Goal: Task Accomplishment & Management: Complete application form

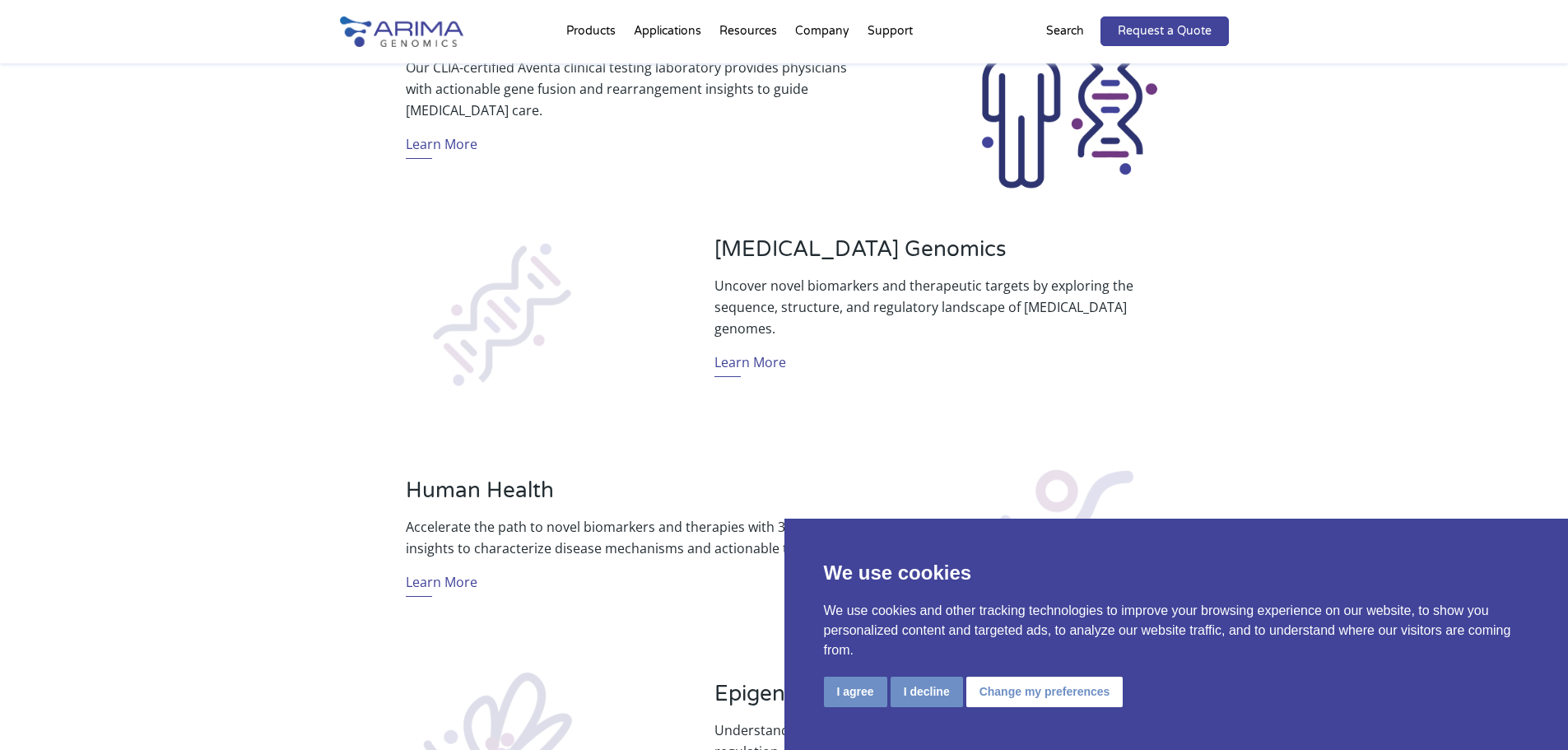
scroll to position [724, 0]
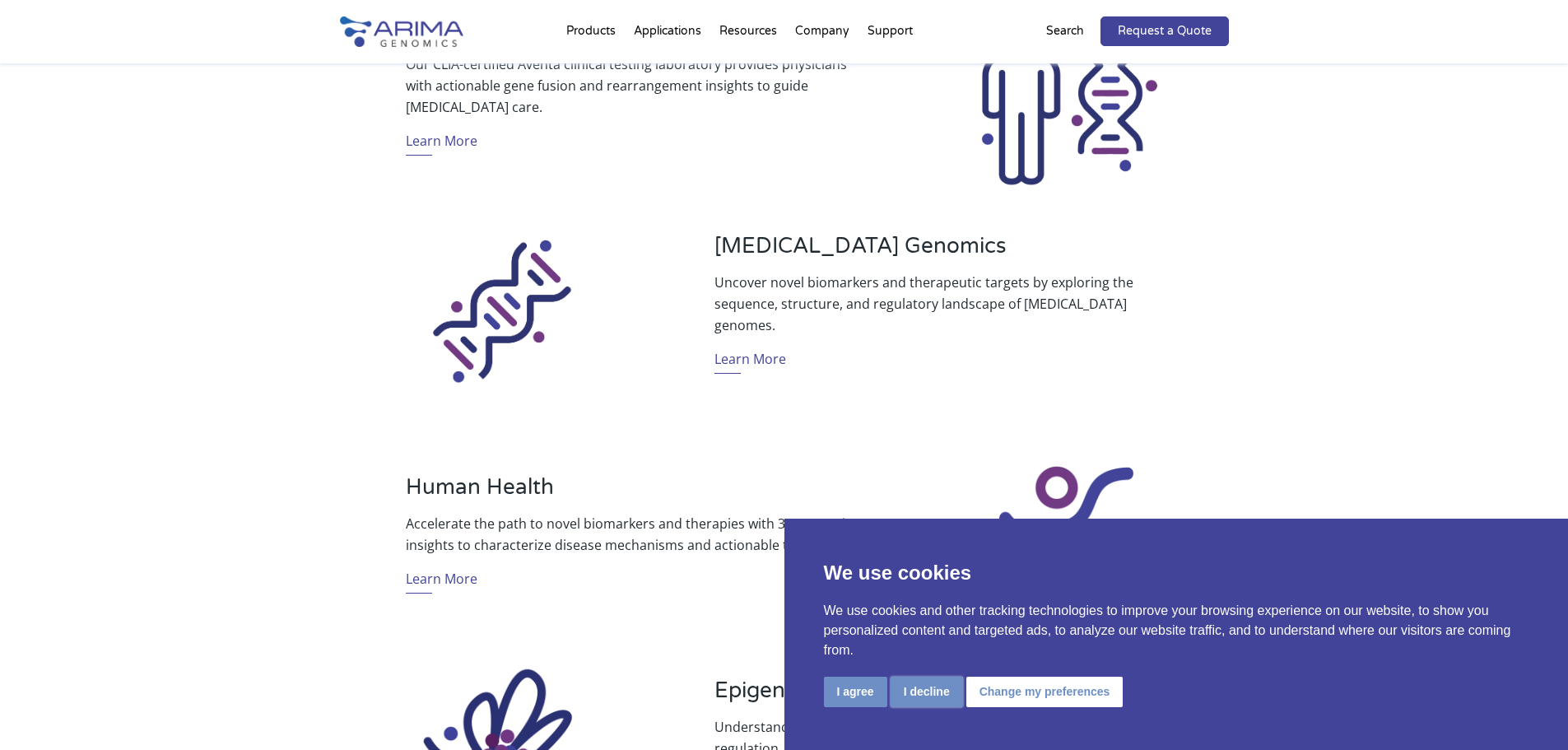
click at [926, 684] on button "I decline" at bounding box center [926, 691] width 73 height 30
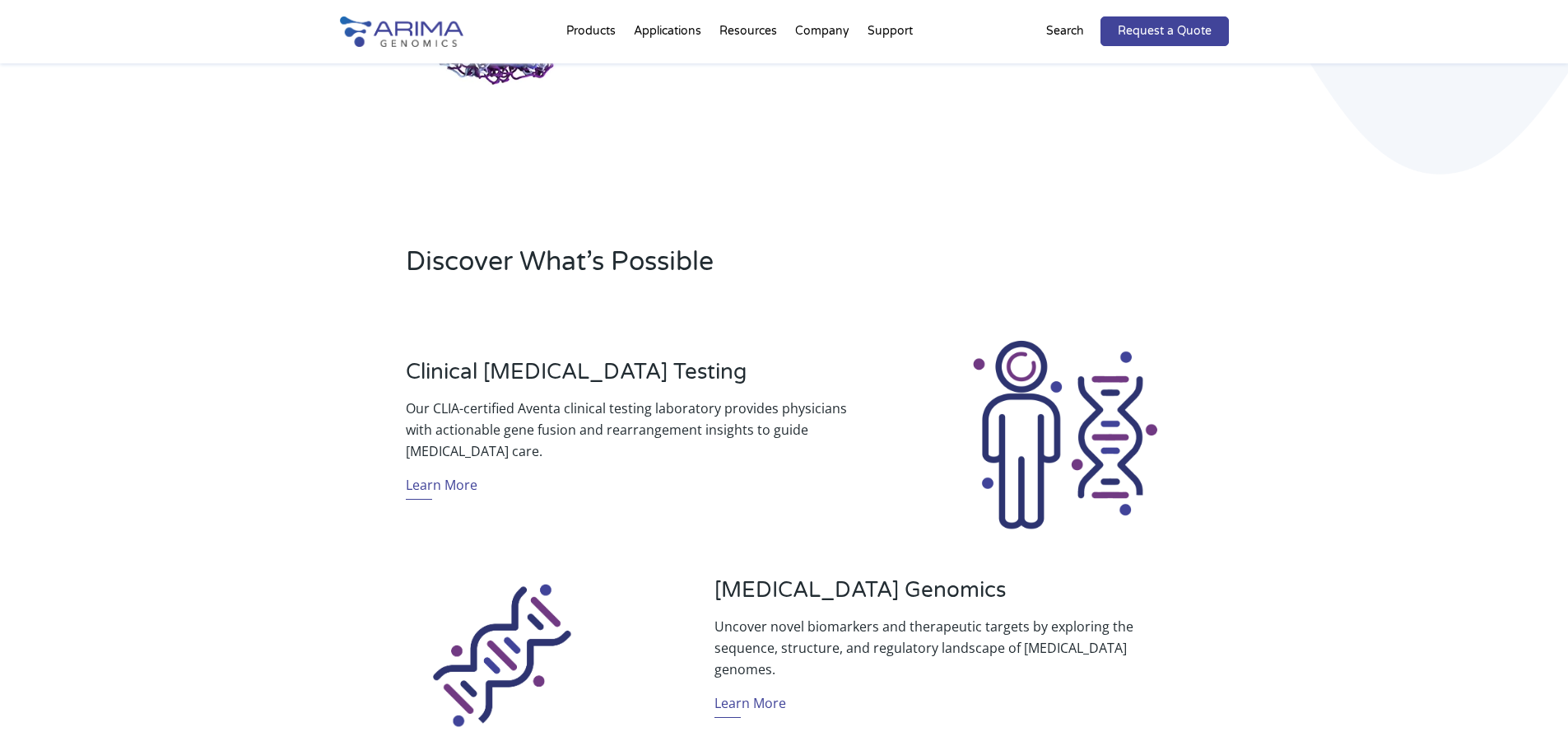
scroll to position [0, 0]
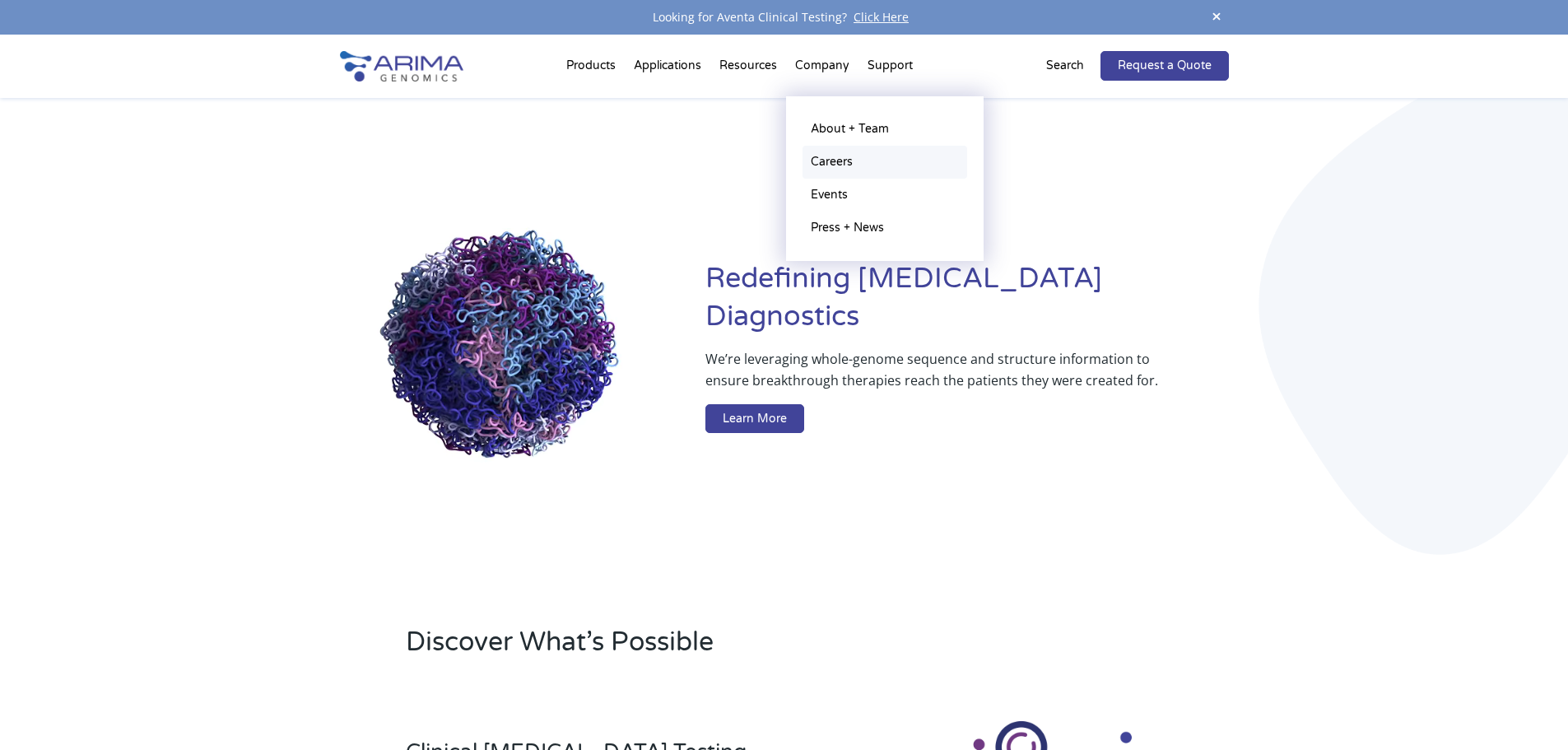
click at [841, 165] on link "Careers" at bounding box center [884, 163] width 165 height 33
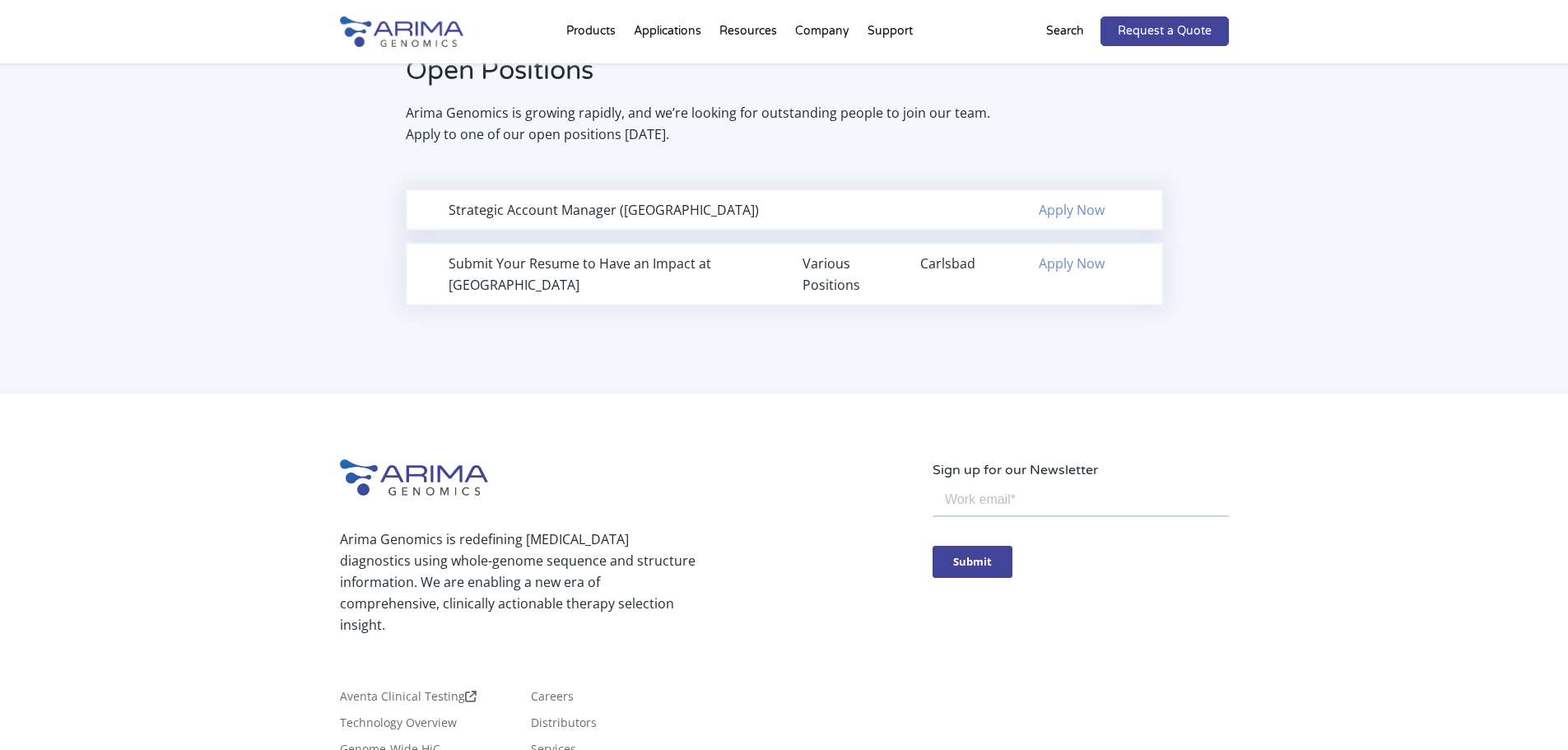
scroll to position [1096, 0]
click at [1076, 270] on link "Apply Now" at bounding box center [1072, 267] width 66 height 18
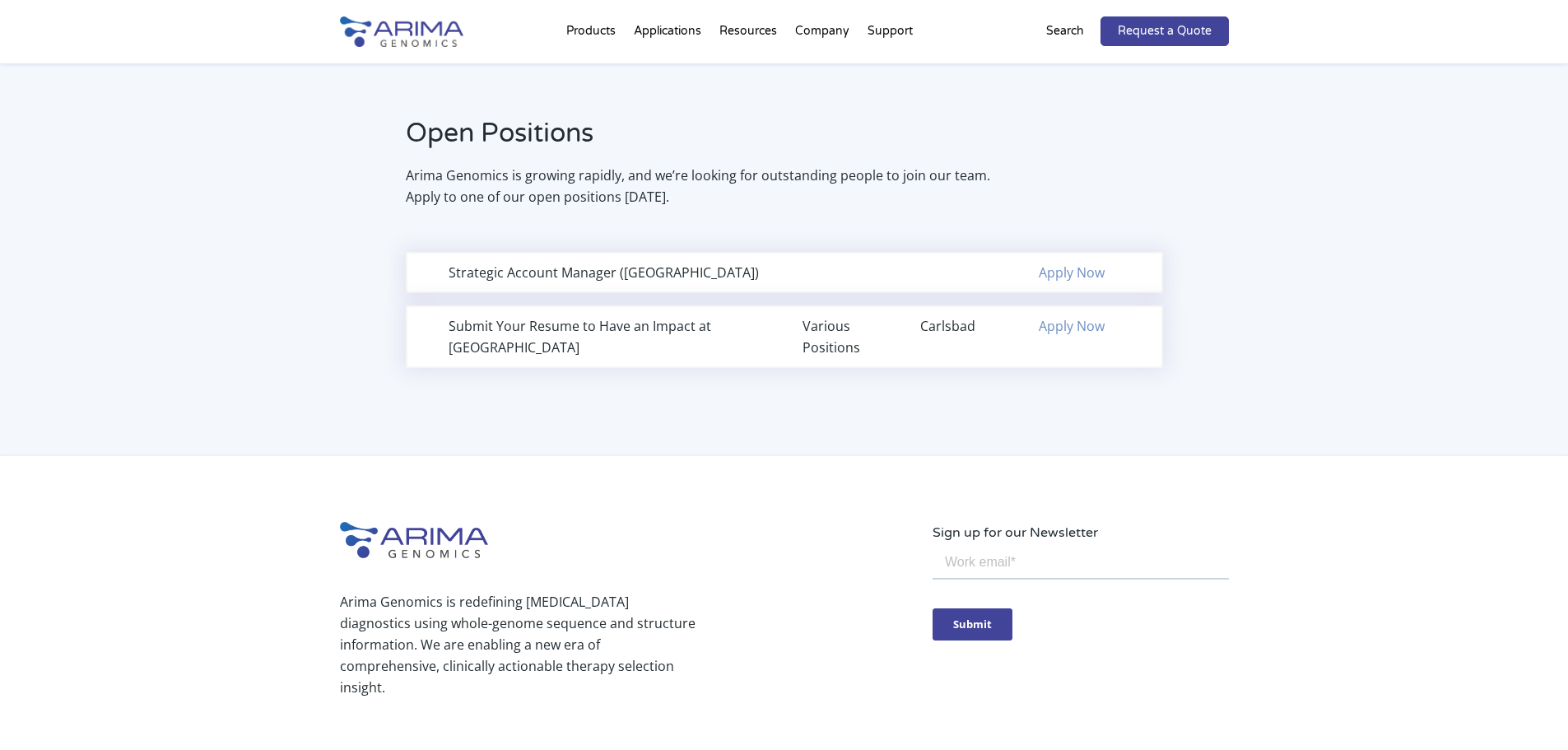
scroll to position [1119, 0]
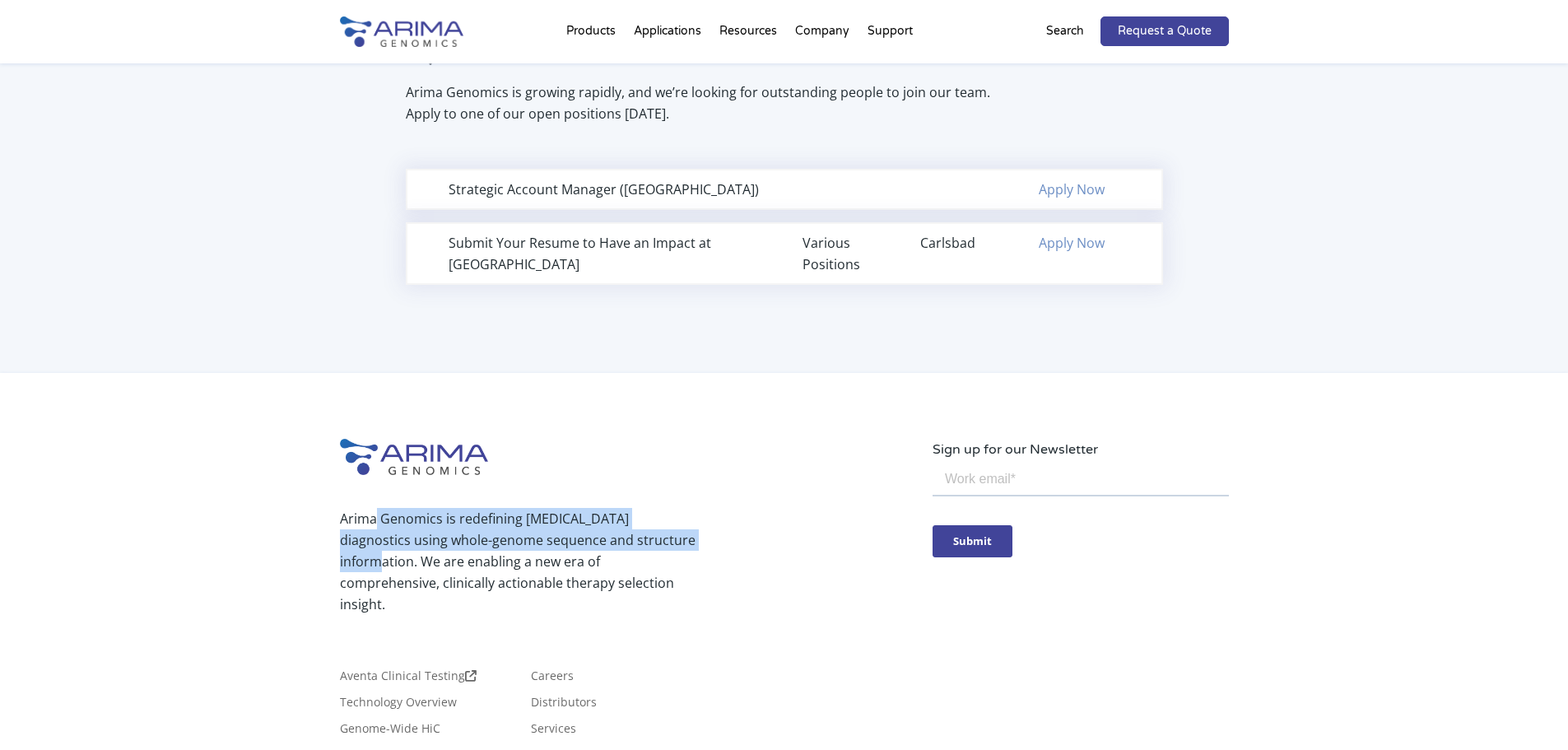
drag, startPoint x: 376, startPoint y: 519, endPoint x: 677, endPoint y: 546, distance: 302.2
click at [677, 546] on p "Arima Genomics is redefining [MEDICAL_DATA] diagnostics using whole-genome sequ…" at bounding box center [517, 562] width 356 height 107
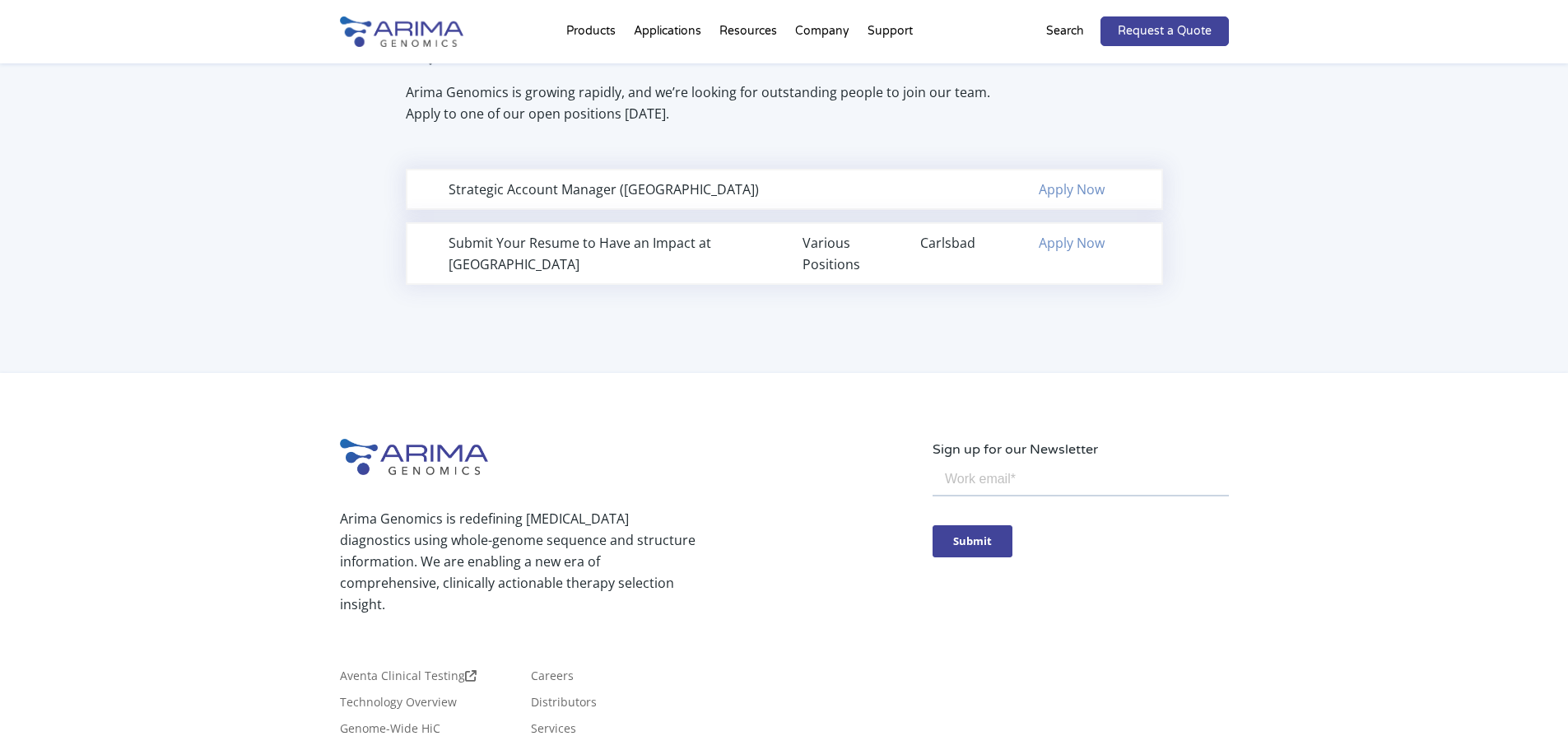
click at [403, 562] on p "Arima Genomics is redefining [MEDICAL_DATA] diagnostics using whole-genome sequ…" at bounding box center [517, 562] width 356 height 107
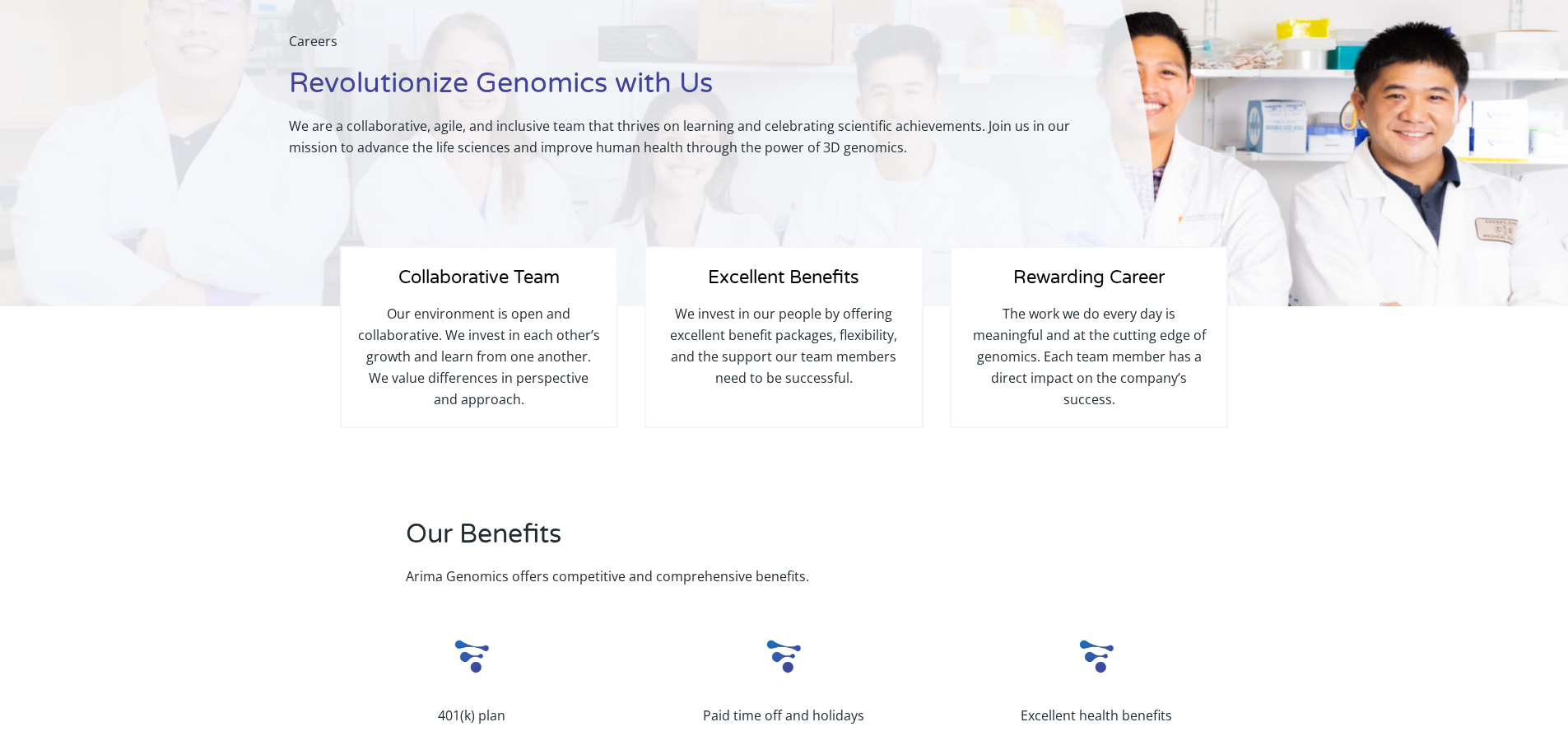
scroll to position [0, 0]
